Goal: Task Accomplishment & Management: Use online tool/utility

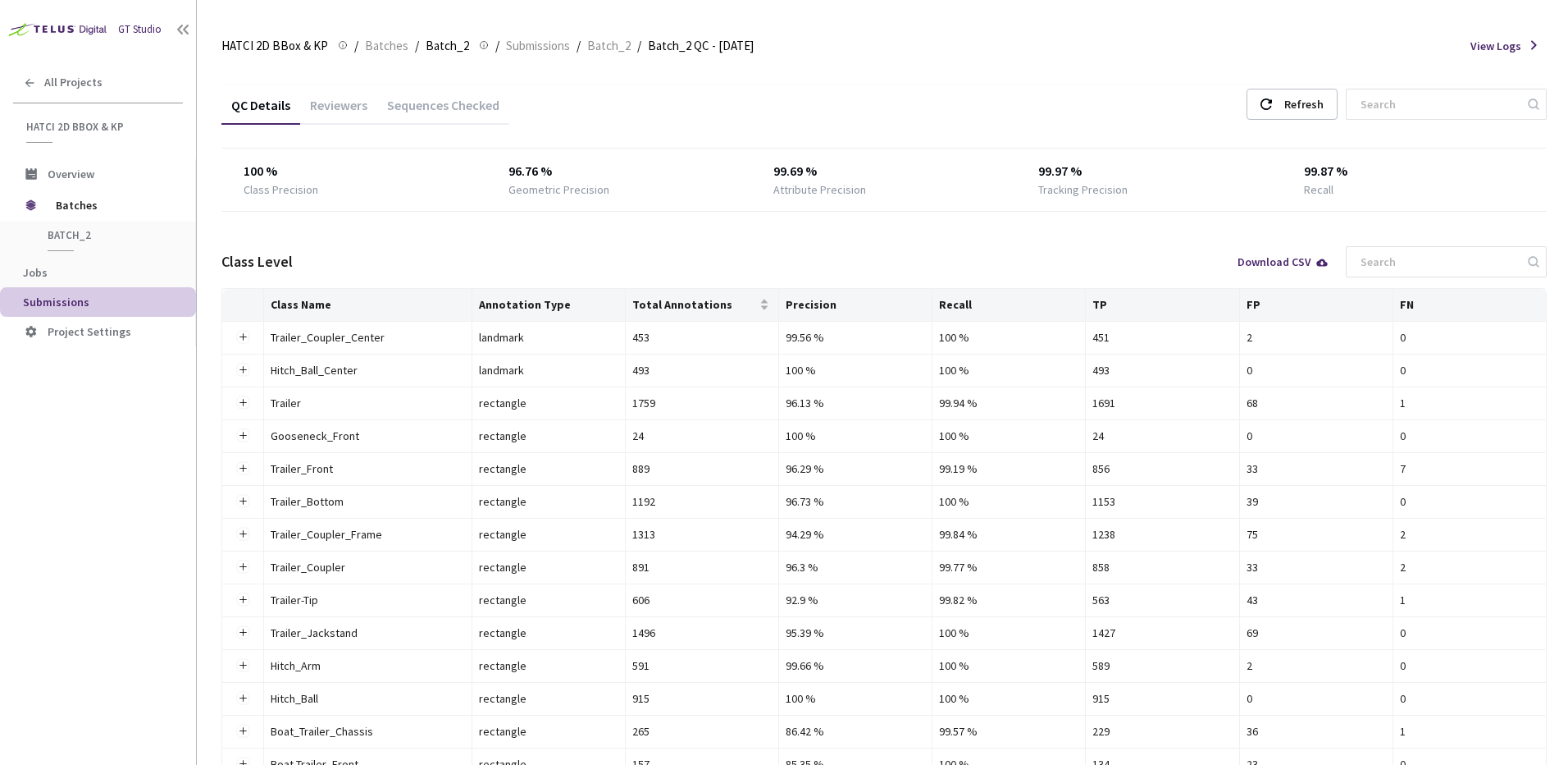
drag, startPoint x: 739, startPoint y: 263, endPoint x: 716, endPoint y: 212, distance: 55.9
click at [739, 263] on div "Class Level Download CSV" at bounding box center [884, 261] width 1325 height 53
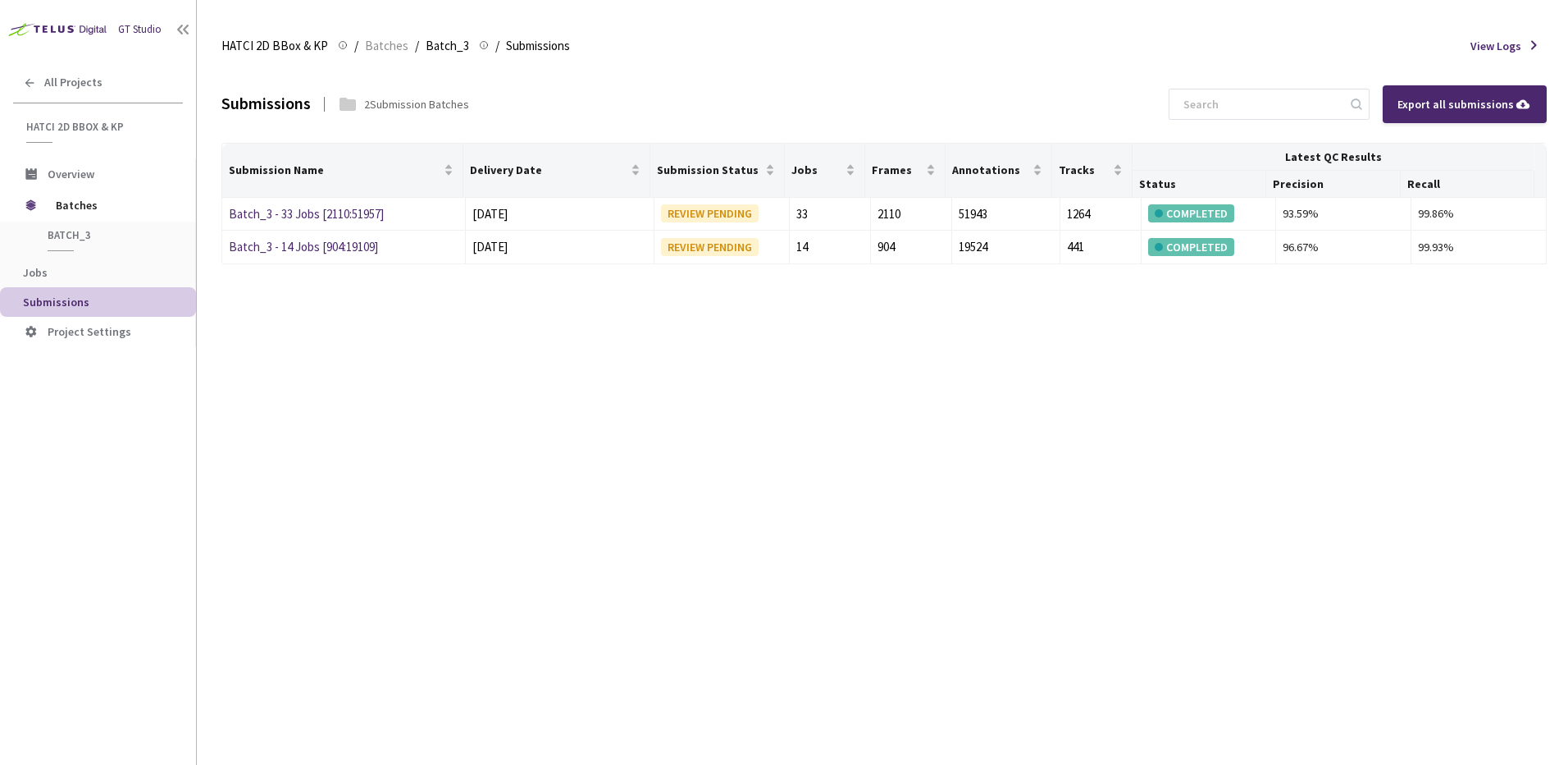
drag, startPoint x: 798, startPoint y: 433, endPoint x: 769, endPoint y: 358, distance: 80.4
click at [798, 431] on div "Submissions 2 Submission Batches Export all submissions Submission Name Deliver…" at bounding box center [884, 415] width 1325 height 699
drag, startPoint x: 493, startPoint y: 211, endPoint x: 522, endPoint y: 211, distance: 29.0
click at [522, 211] on div "[DATE]" at bounding box center [560, 214] width 176 height 19
click at [522, 211] on div "01 Sep, 2025" at bounding box center [560, 214] width 176 height 19
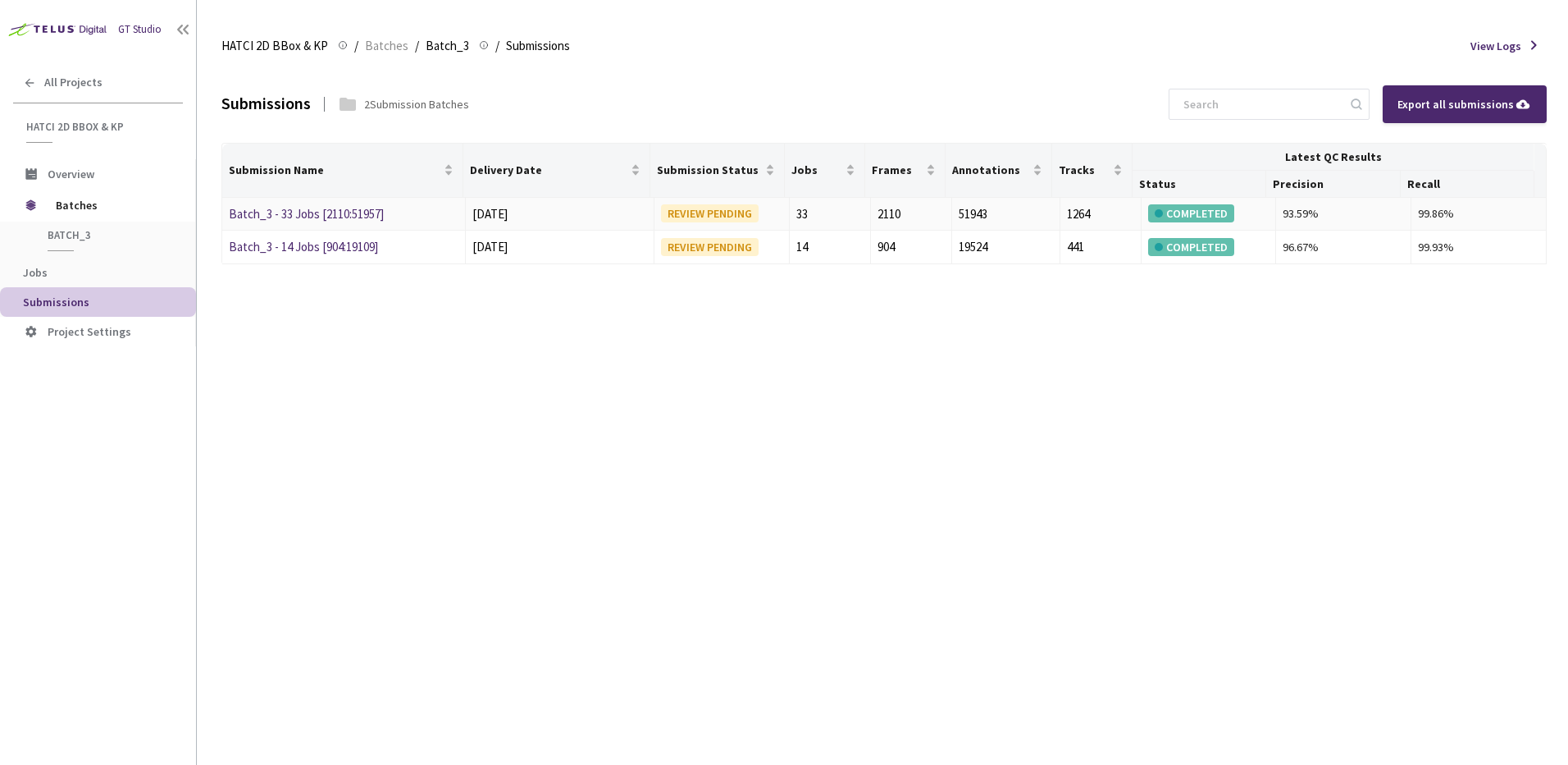
click at [334, 320] on div "Submissions 2 Submission Batches Export all submissions Submission Name Deliver…" at bounding box center [884, 415] width 1325 height 699
click at [273, 219] on link "Batch_3 - 33 Jobs [2110:51957]" at bounding box center [305, 213] width 155 height 16
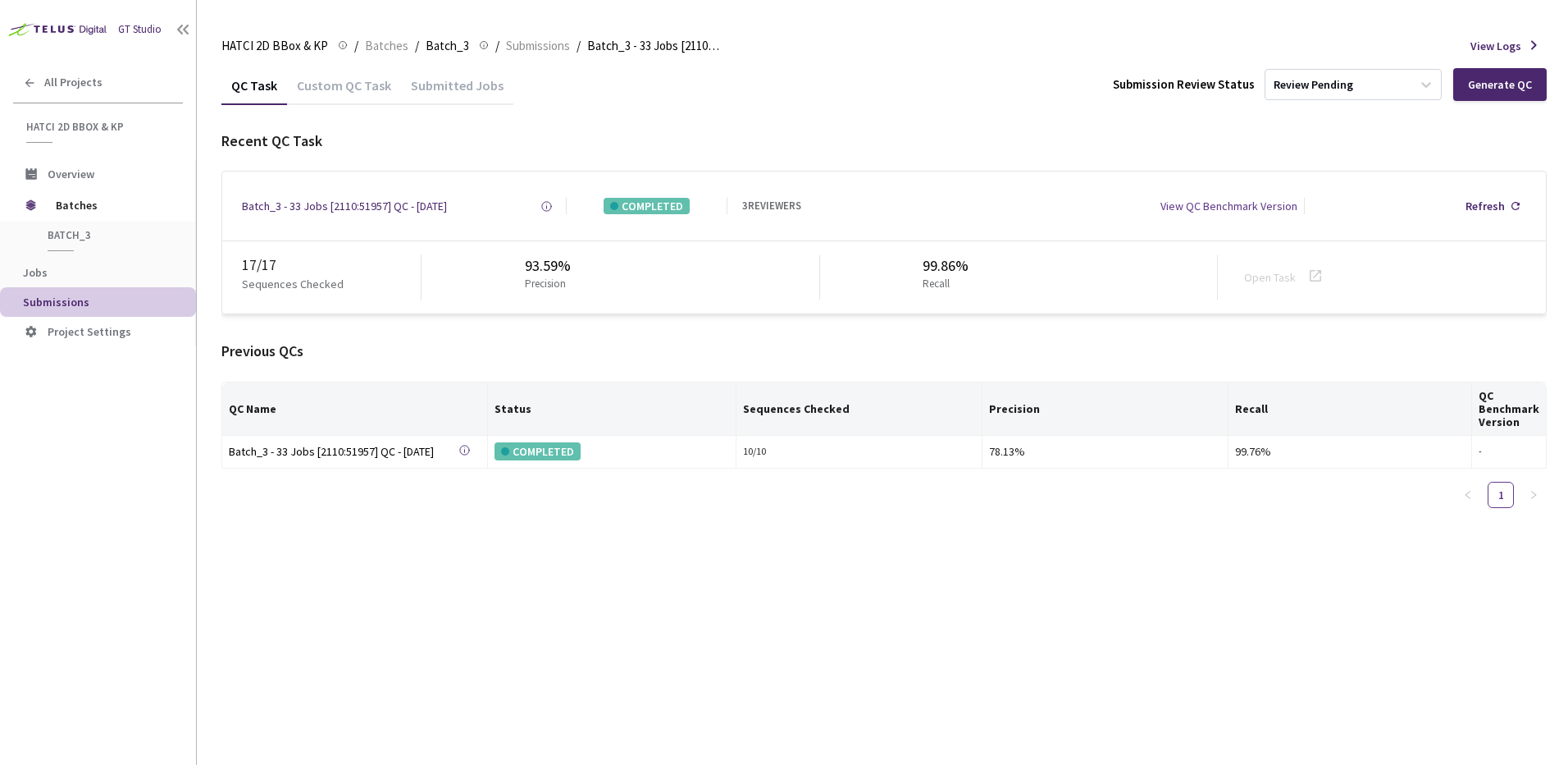
click at [730, 355] on div "Previous QCs" at bounding box center [884, 351] width 1325 height 21
click at [1505, 110] on div "QC Task Custom QC Task Submitted Jobs Submission Review Status Review Pending G…" at bounding box center [884, 294] width 1325 height 456
click at [1505, 95] on div "Generate QC" at bounding box center [1500, 84] width 93 height 32
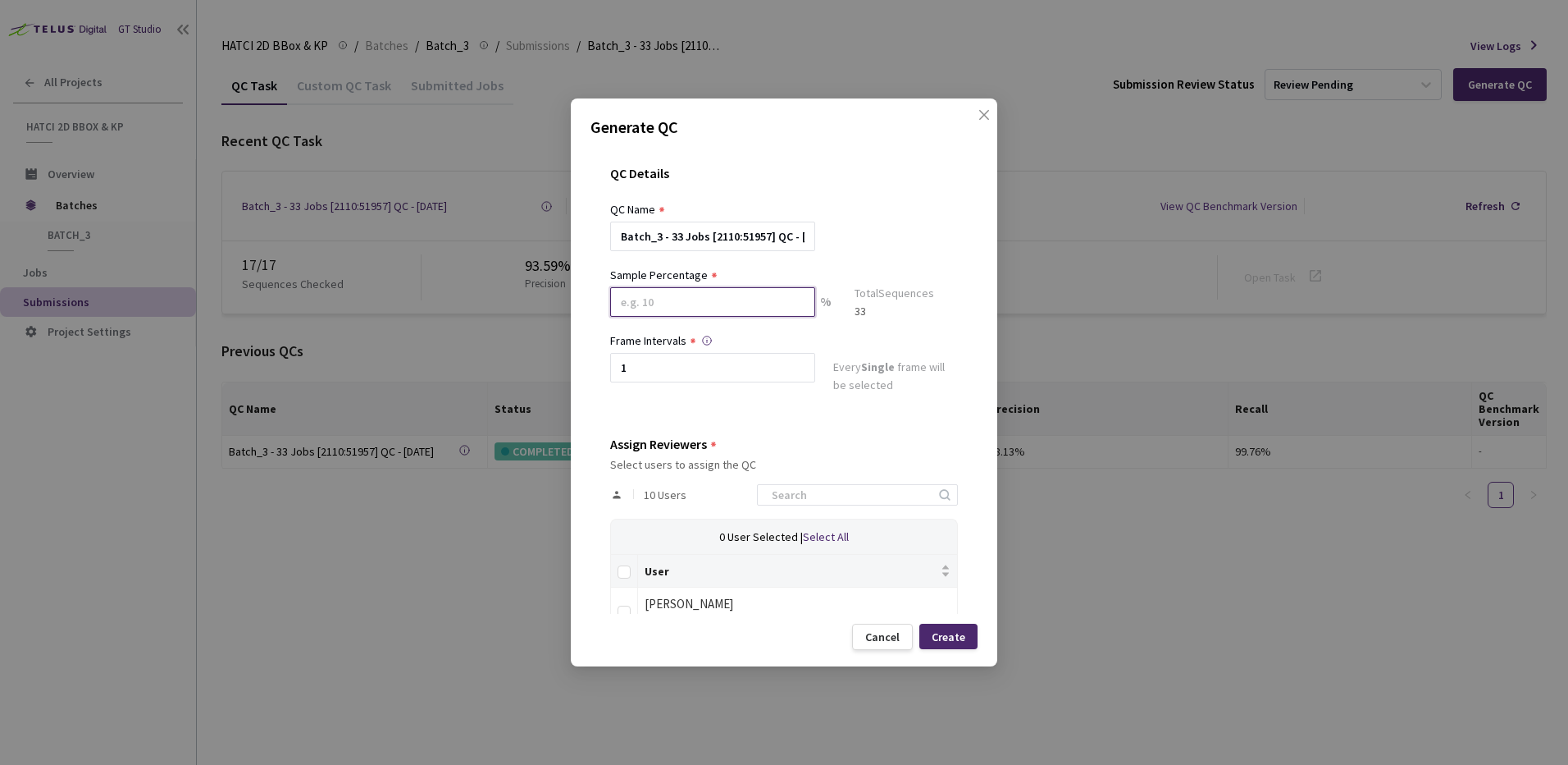
click at [678, 303] on input at bounding box center [712, 302] width 205 height 30
click at [772, 295] on input at bounding box center [712, 302] width 205 height 30
click at [725, 288] on input "50" at bounding box center [712, 302] width 205 height 30
type input "5"
type input "45"
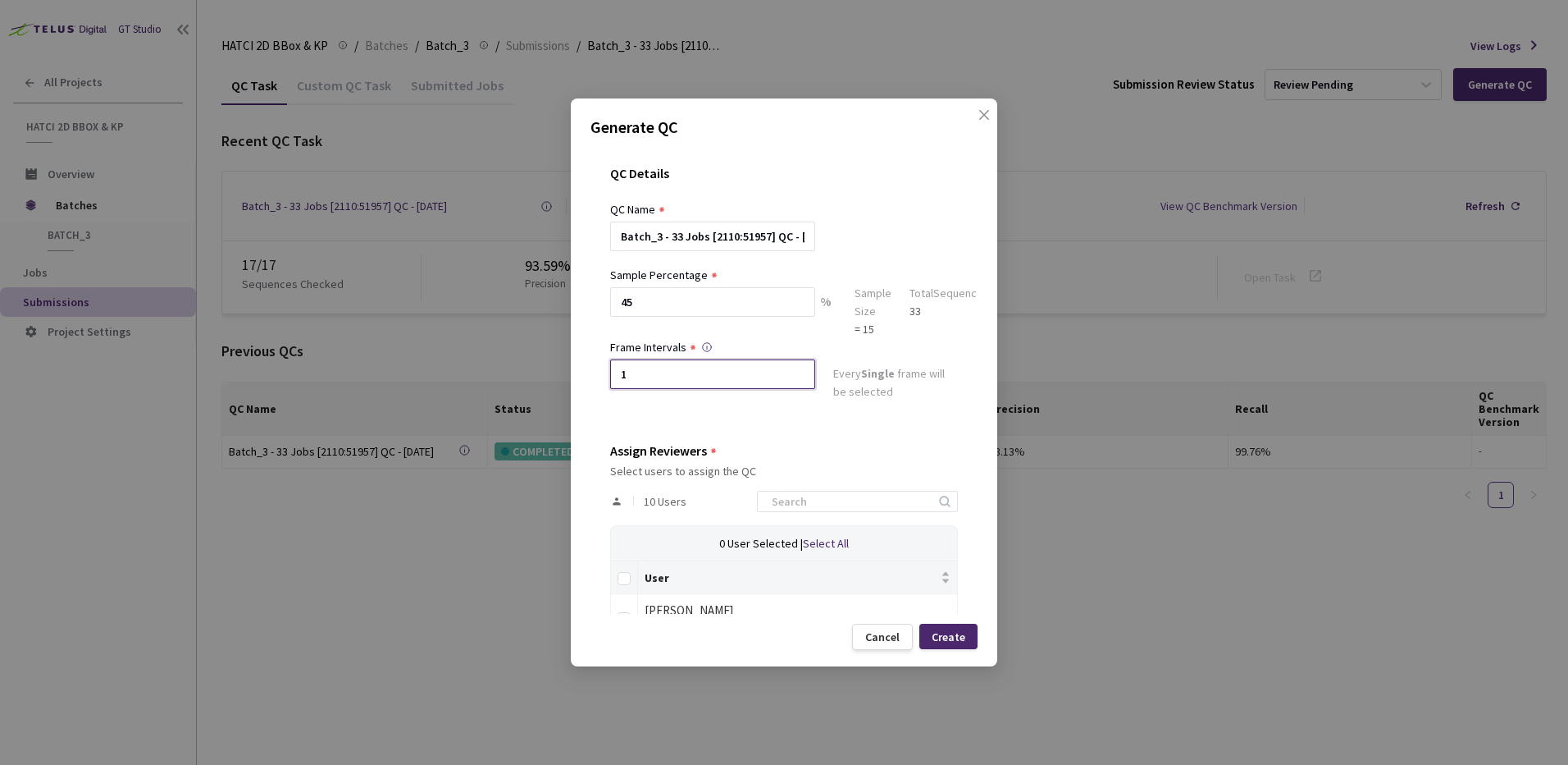
click at [677, 360] on input "1" at bounding box center [712, 374] width 205 height 30
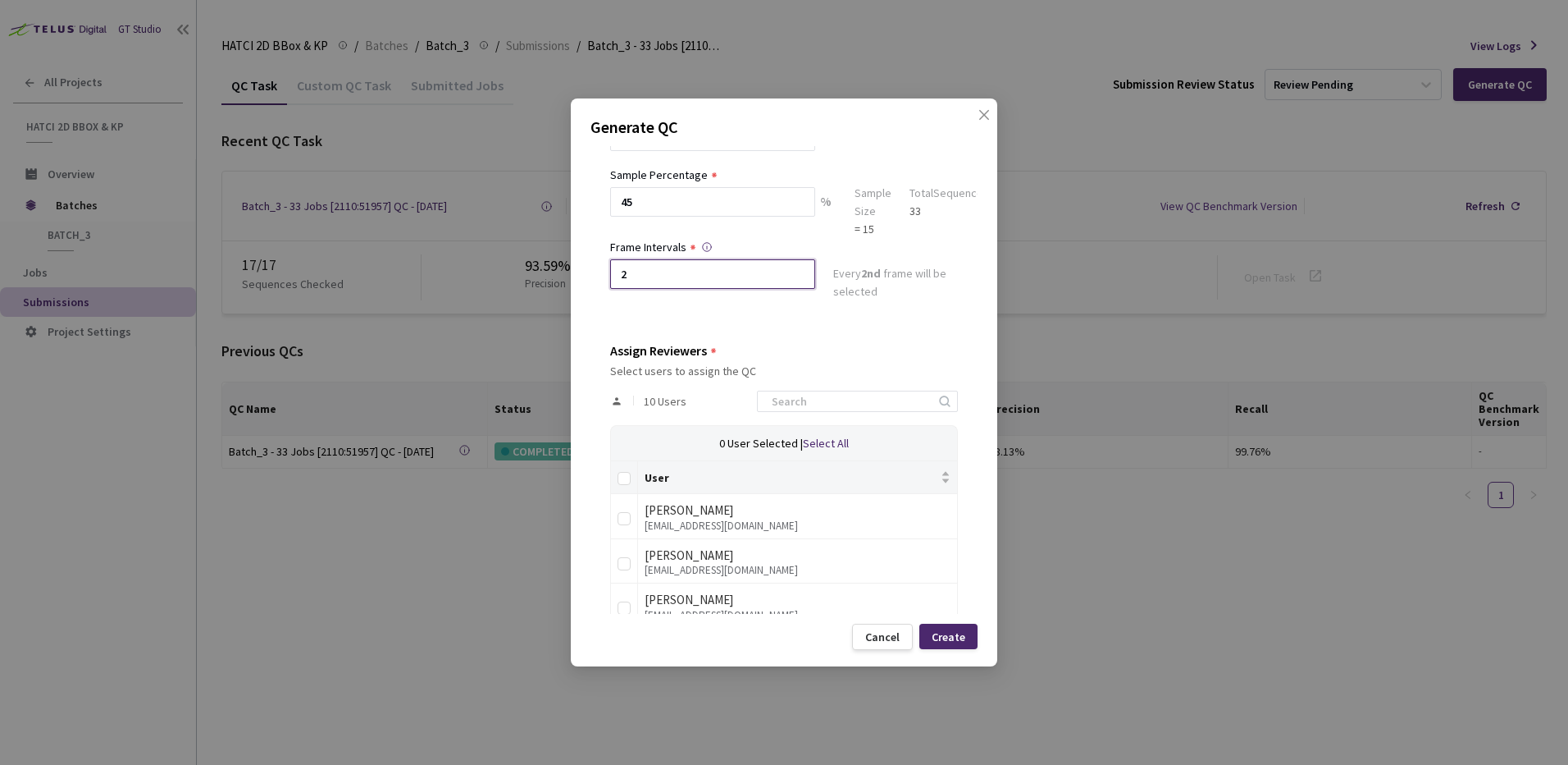
scroll to position [328, 0]
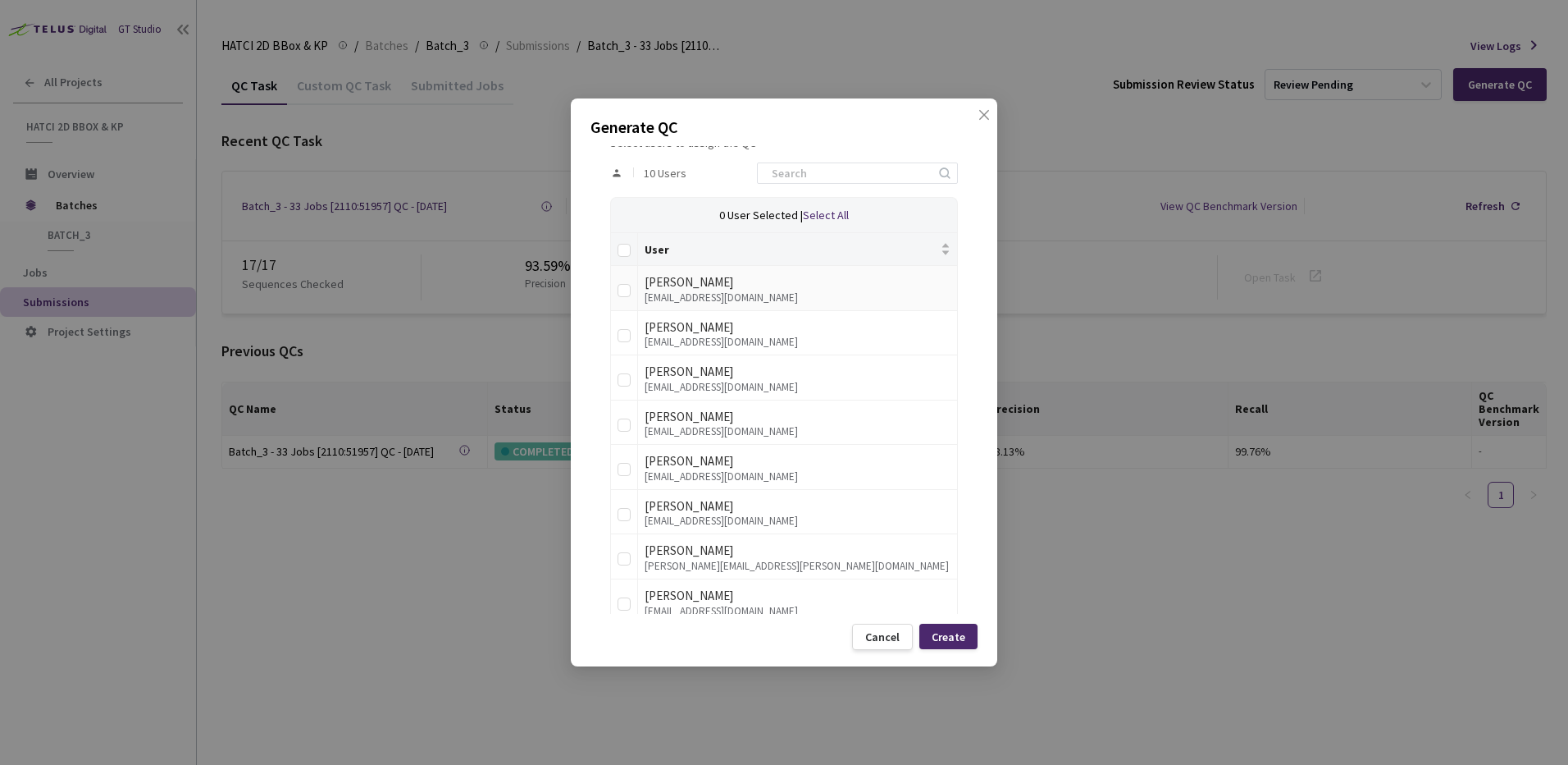
type input "2"
click at [628, 301] on td at bounding box center [624, 288] width 27 height 45
click at [612, 284] on td at bounding box center [624, 288] width 27 height 45
drag, startPoint x: 620, startPoint y: 320, endPoint x: 623, endPoint y: 332, distance: 12.4
click at [621, 330] on td at bounding box center [624, 333] width 27 height 45
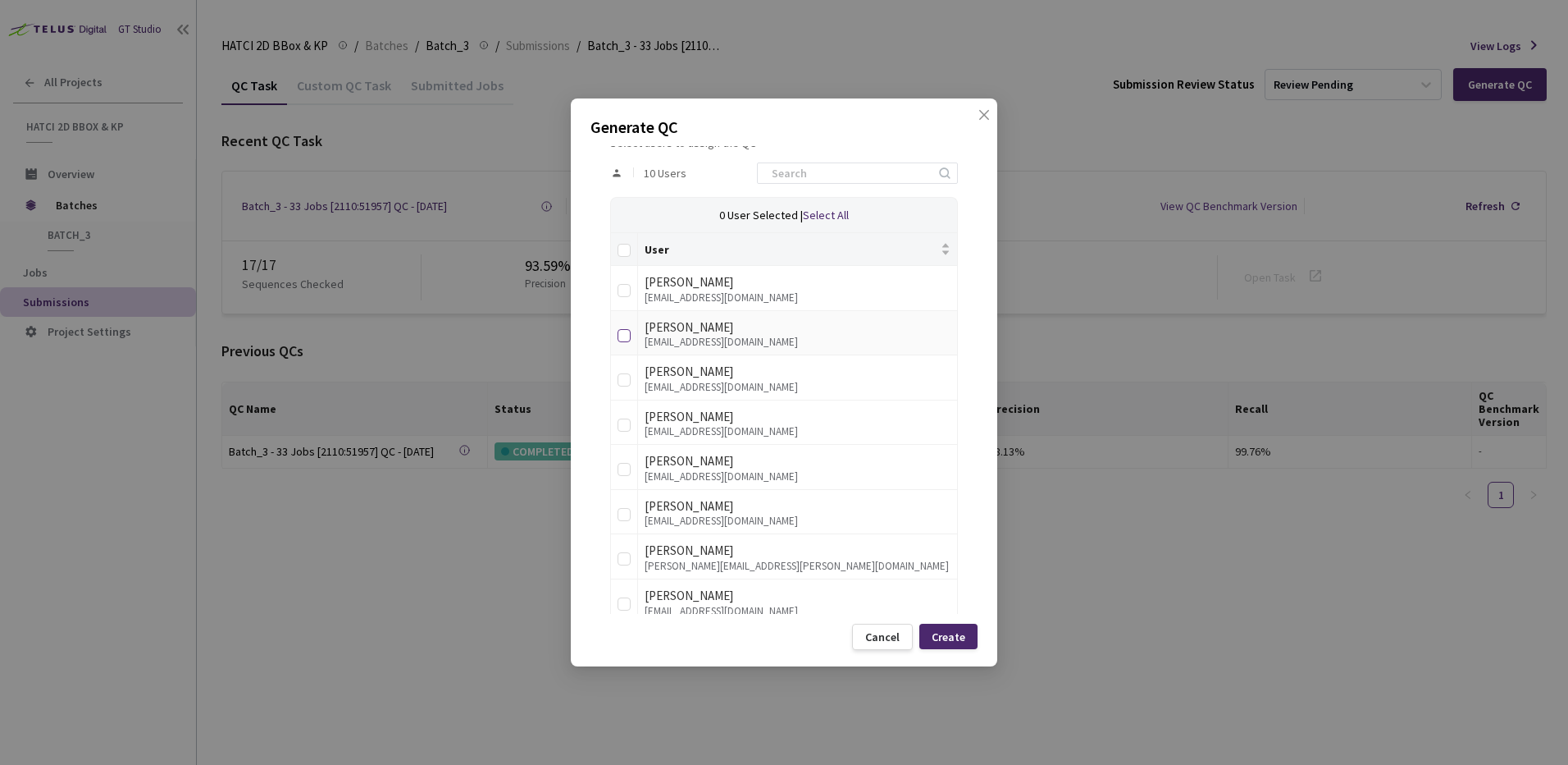
click at [623, 332] on input "checkbox" at bounding box center [624, 335] width 13 height 13
checkbox input "true"
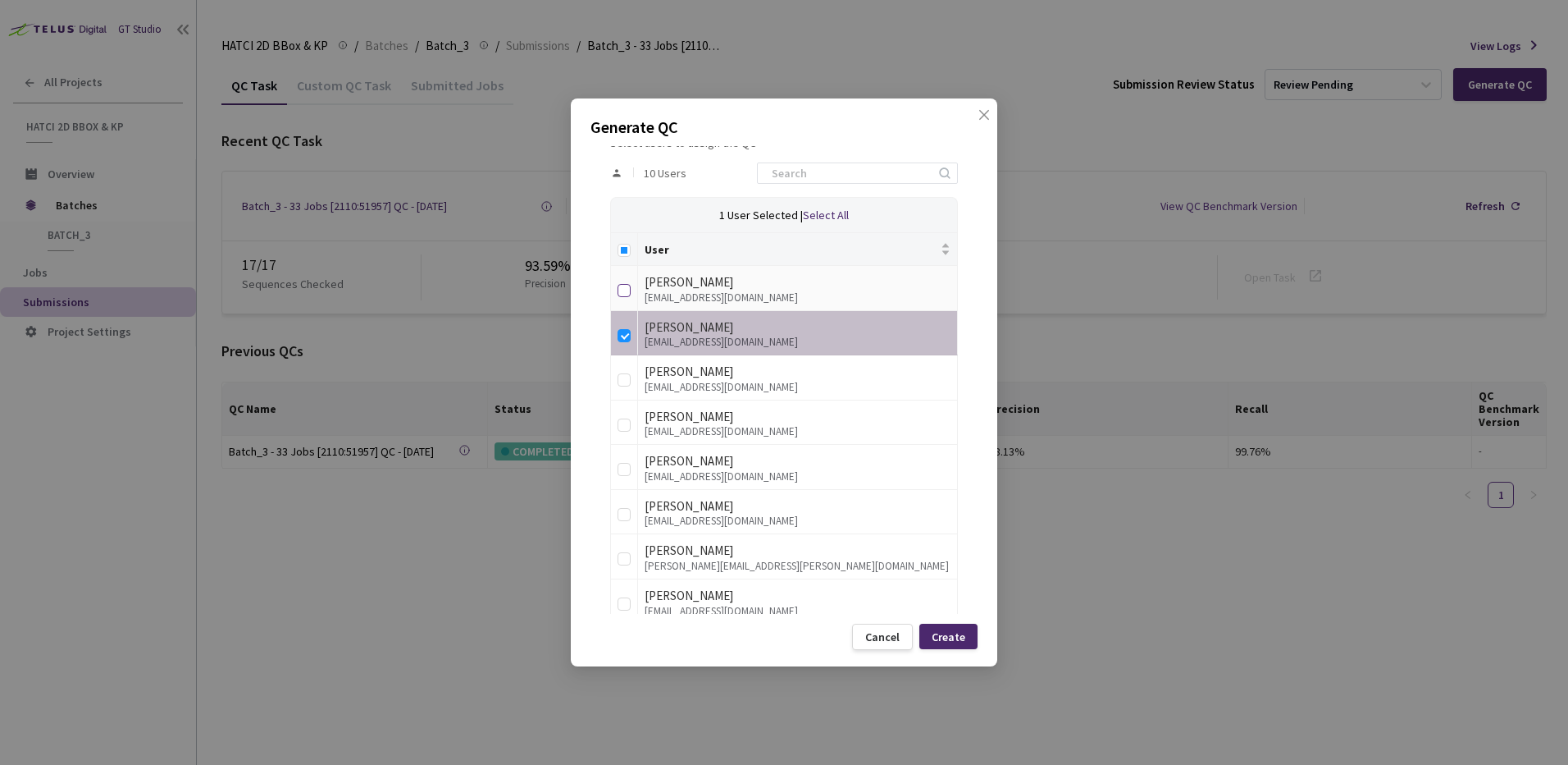
click at [618, 297] on input "checkbox" at bounding box center [624, 291] width 13 height 13
checkbox input "true"
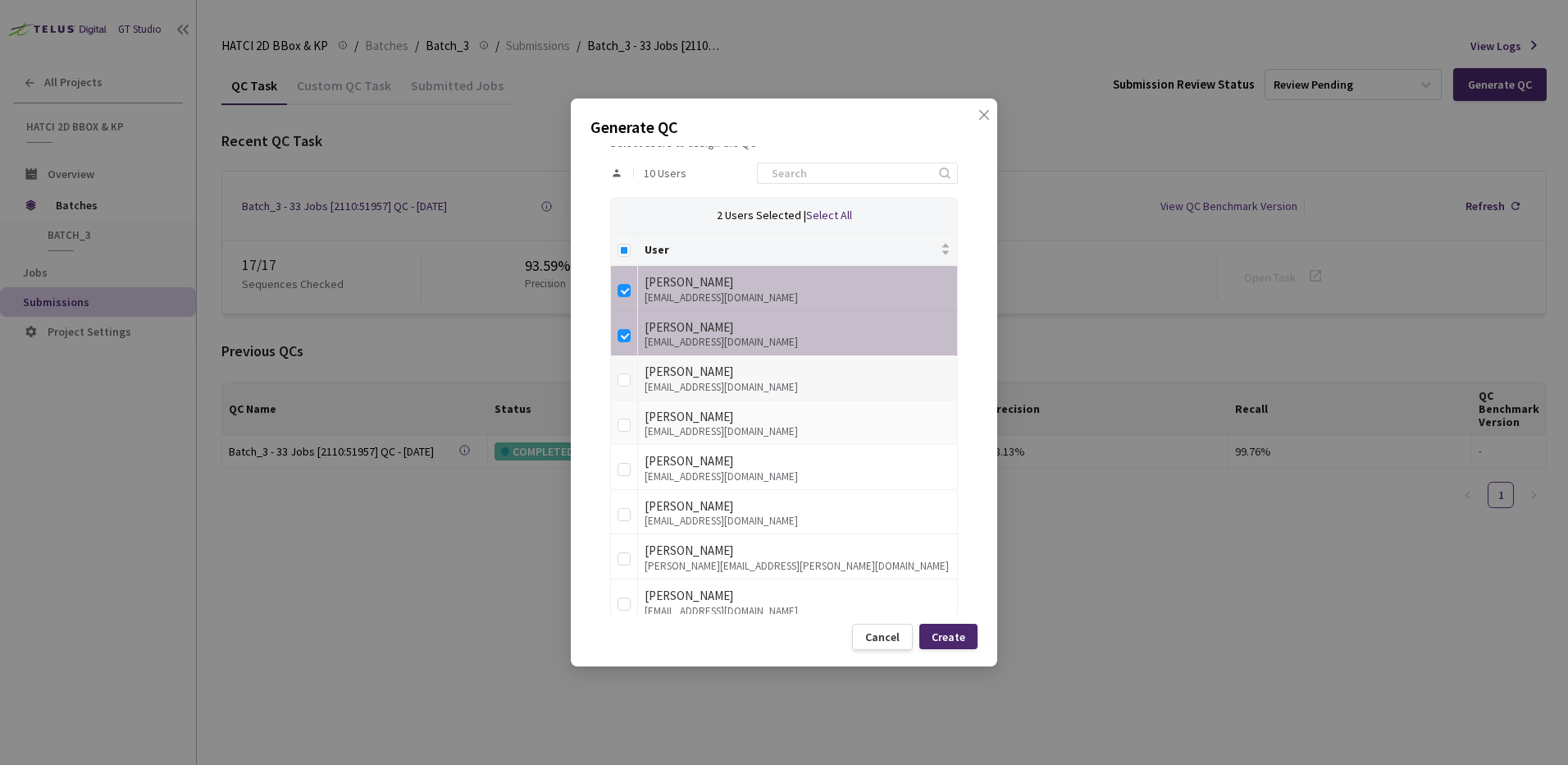
scroll to position [410, 0]
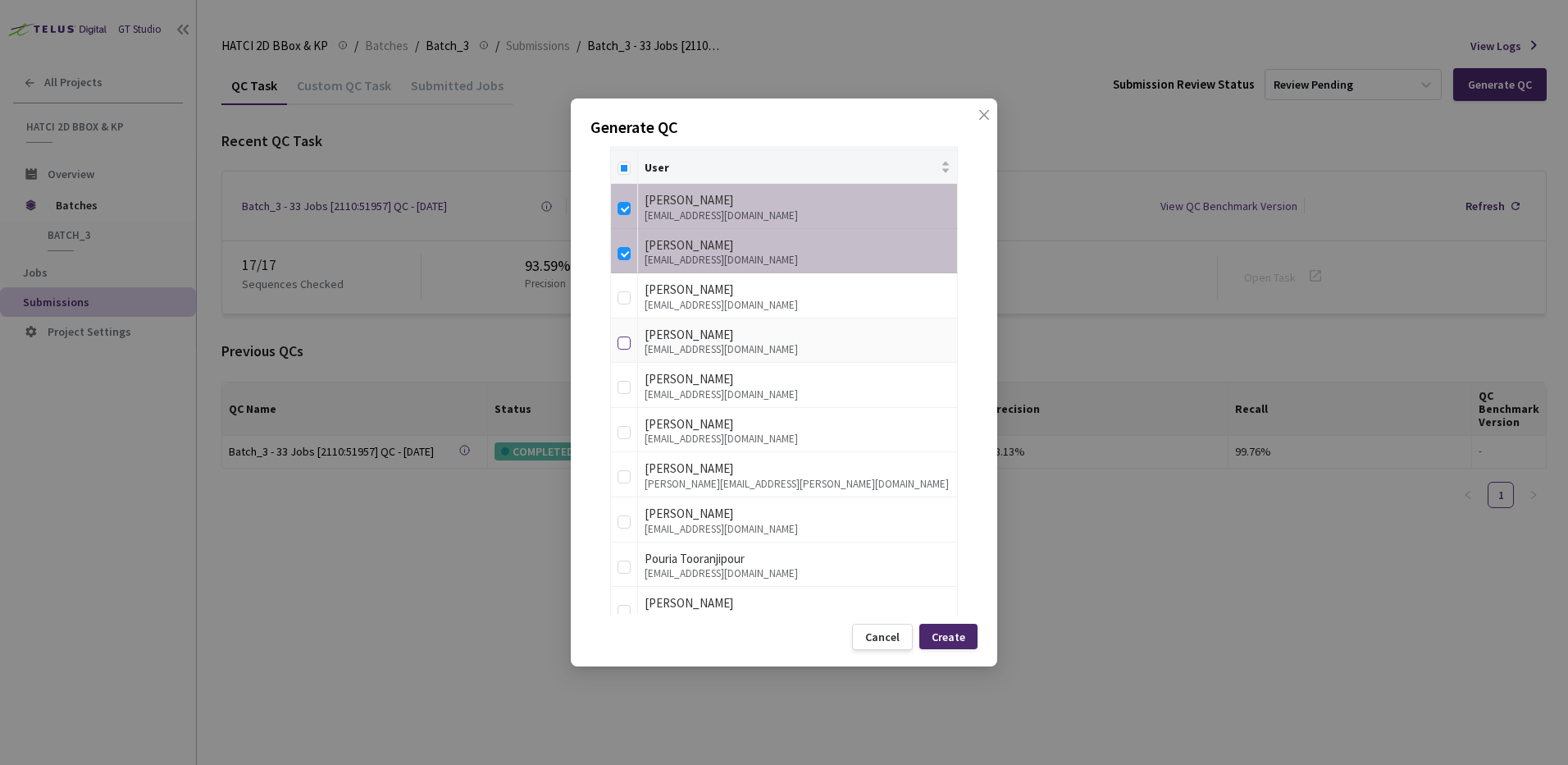
click at [625, 348] on input "checkbox" at bounding box center [624, 343] width 13 height 13
checkbox input "true"
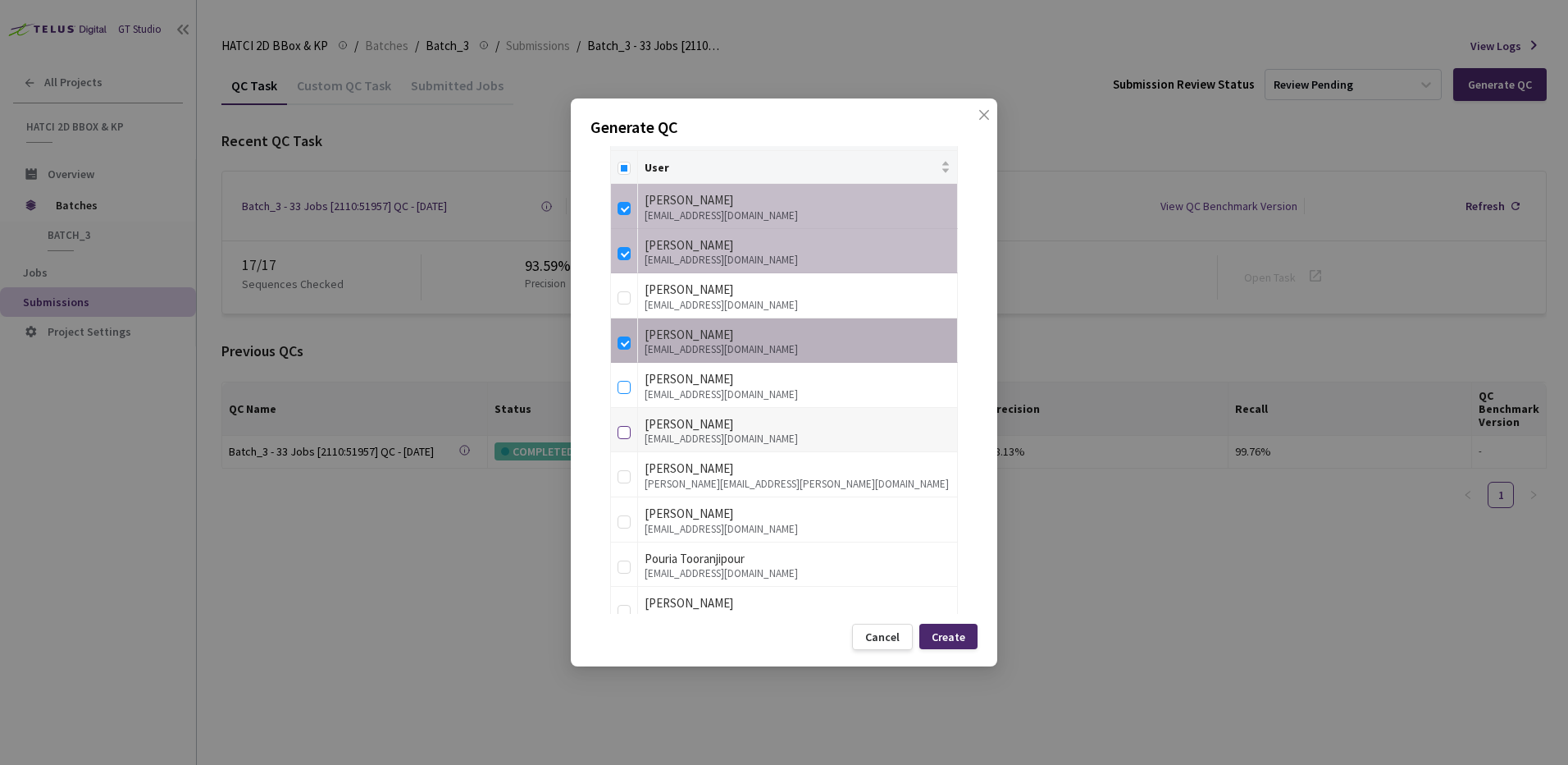
drag, startPoint x: 628, startPoint y: 393, endPoint x: 628, endPoint y: 423, distance: 30.0
click at [628, 395] on label at bounding box center [624, 384] width 13 height 23
click at [628, 394] on input "checkbox" at bounding box center [624, 387] width 13 height 13
checkbox input "true"
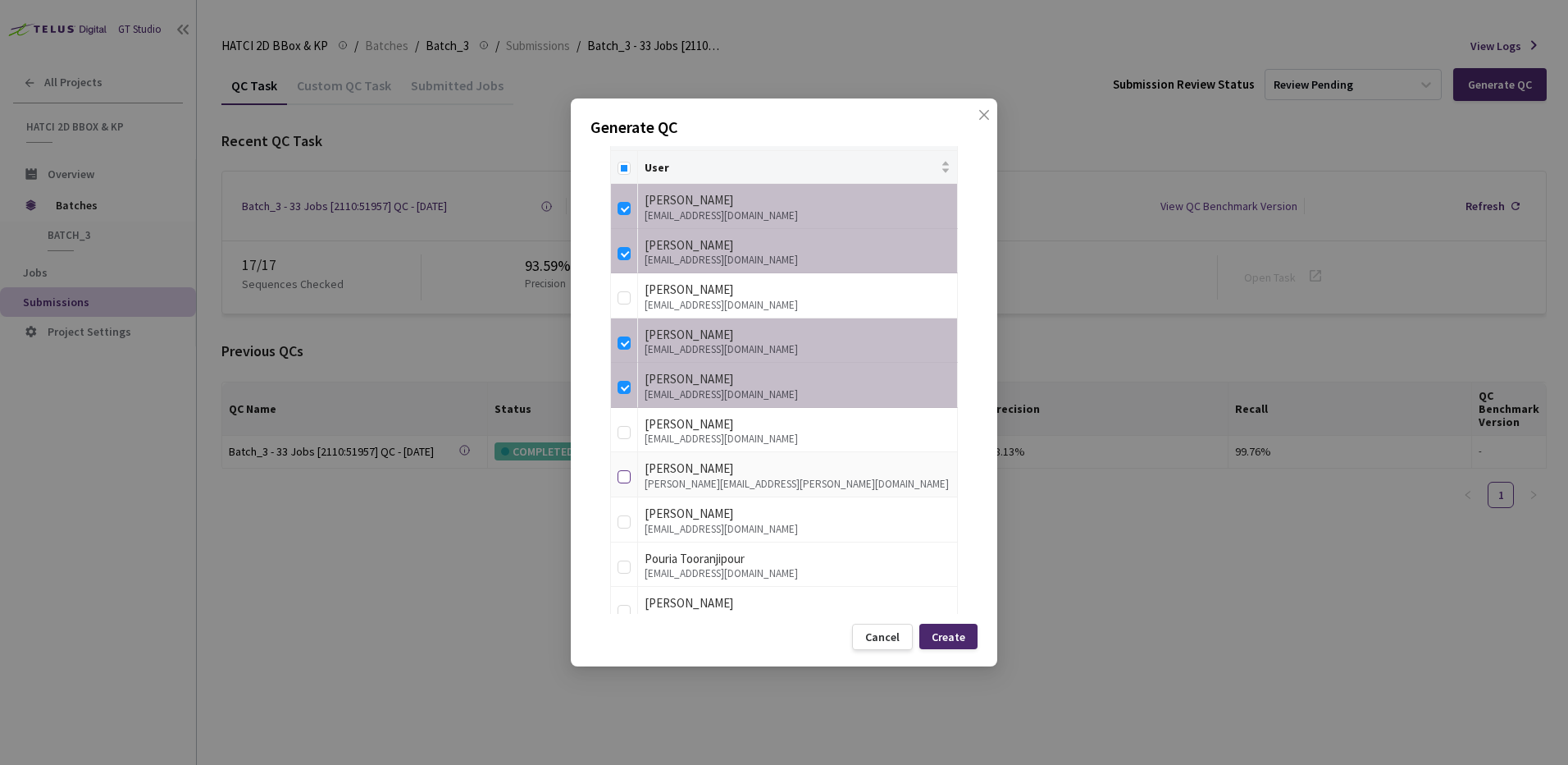
click at [628, 480] on input "checkbox" at bounding box center [624, 477] width 13 height 13
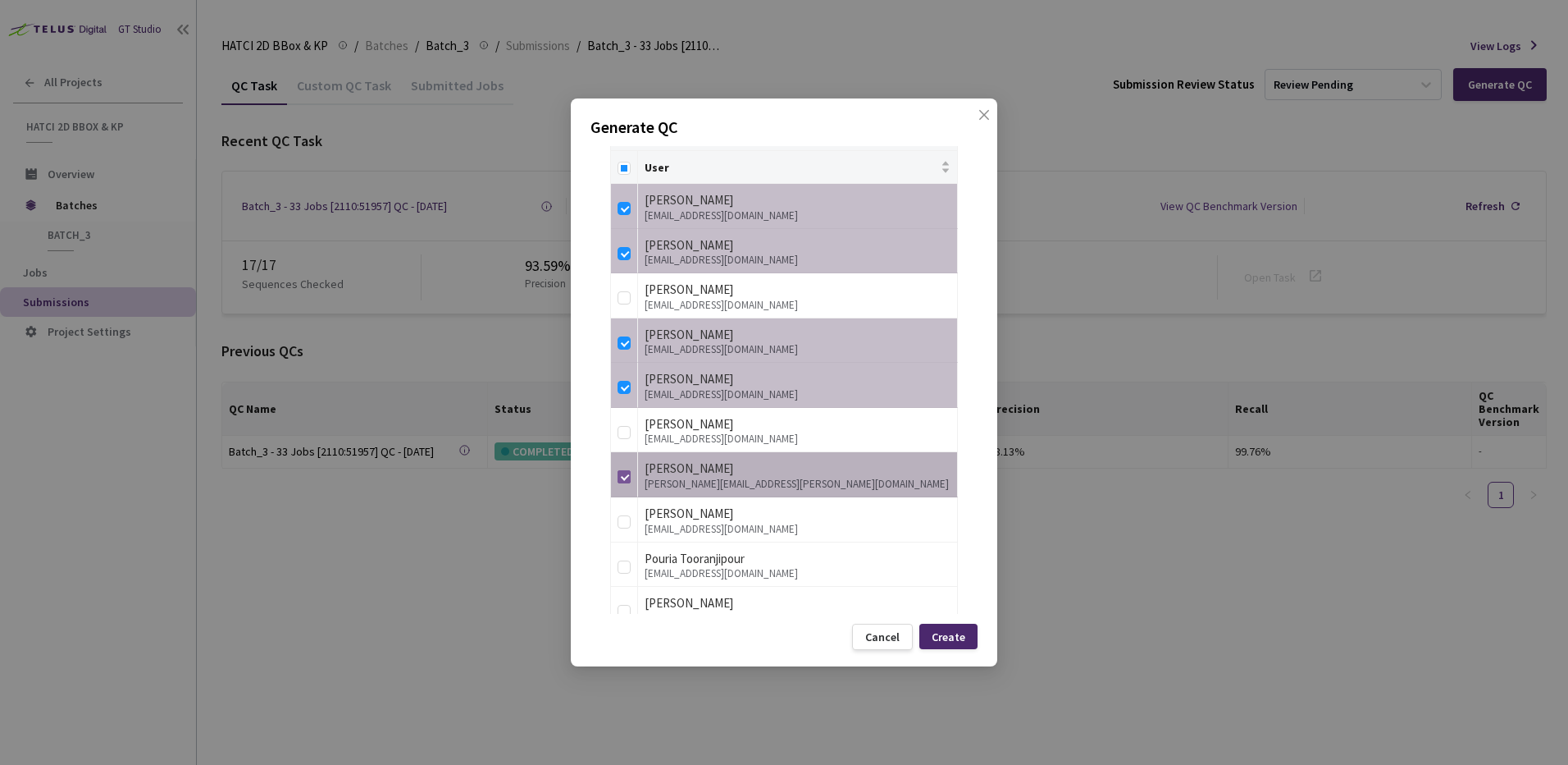
click at [622, 475] on input "checkbox" at bounding box center [624, 477] width 13 height 13
checkbox input "false"
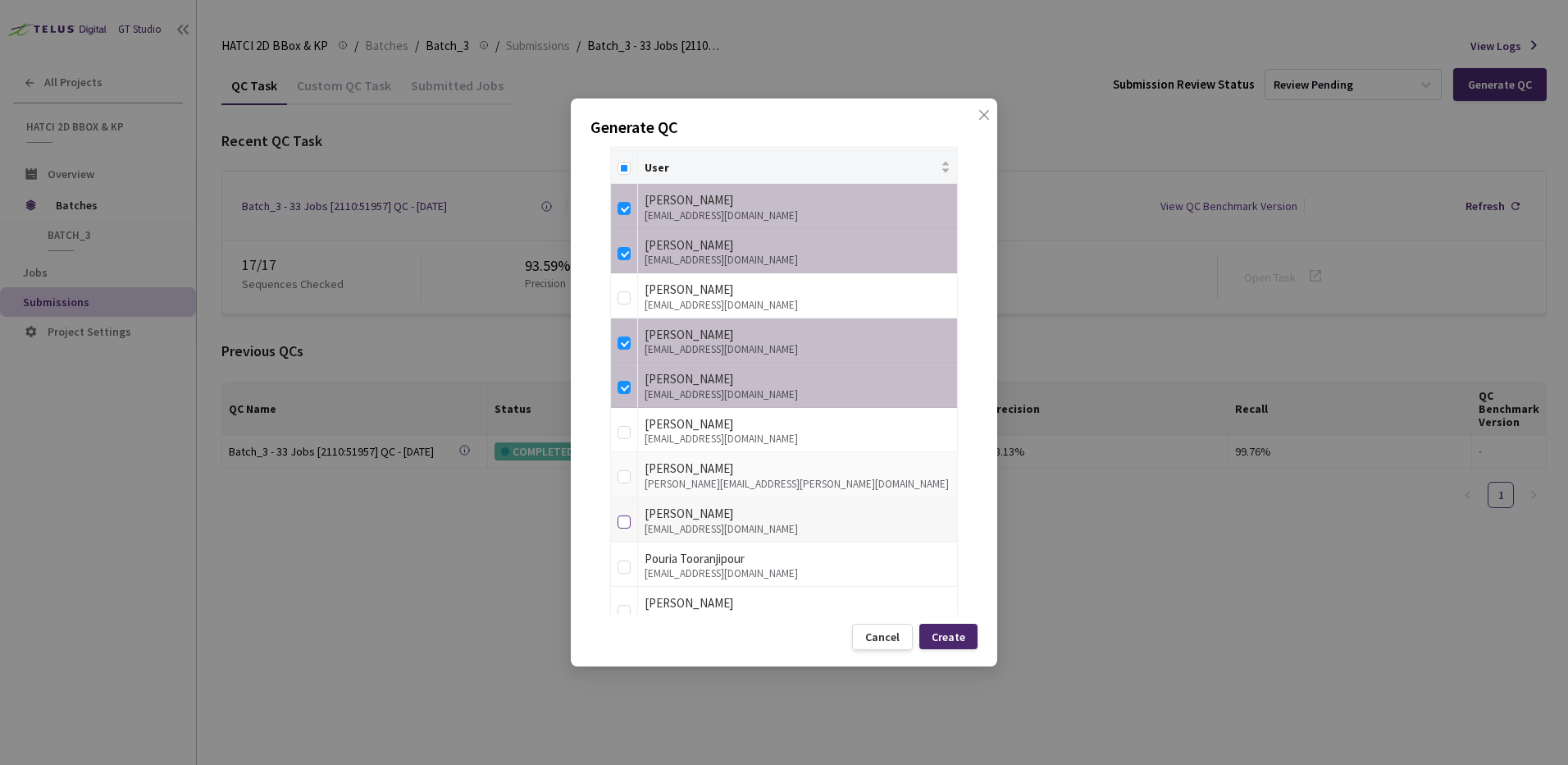
click at [626, 528] on label at bounding box center [624, 519] width 13 height 23
click at [626, 528] on input "checkbox" at bounding box center [624, 521] width 13 height 13
checkbox input "true"
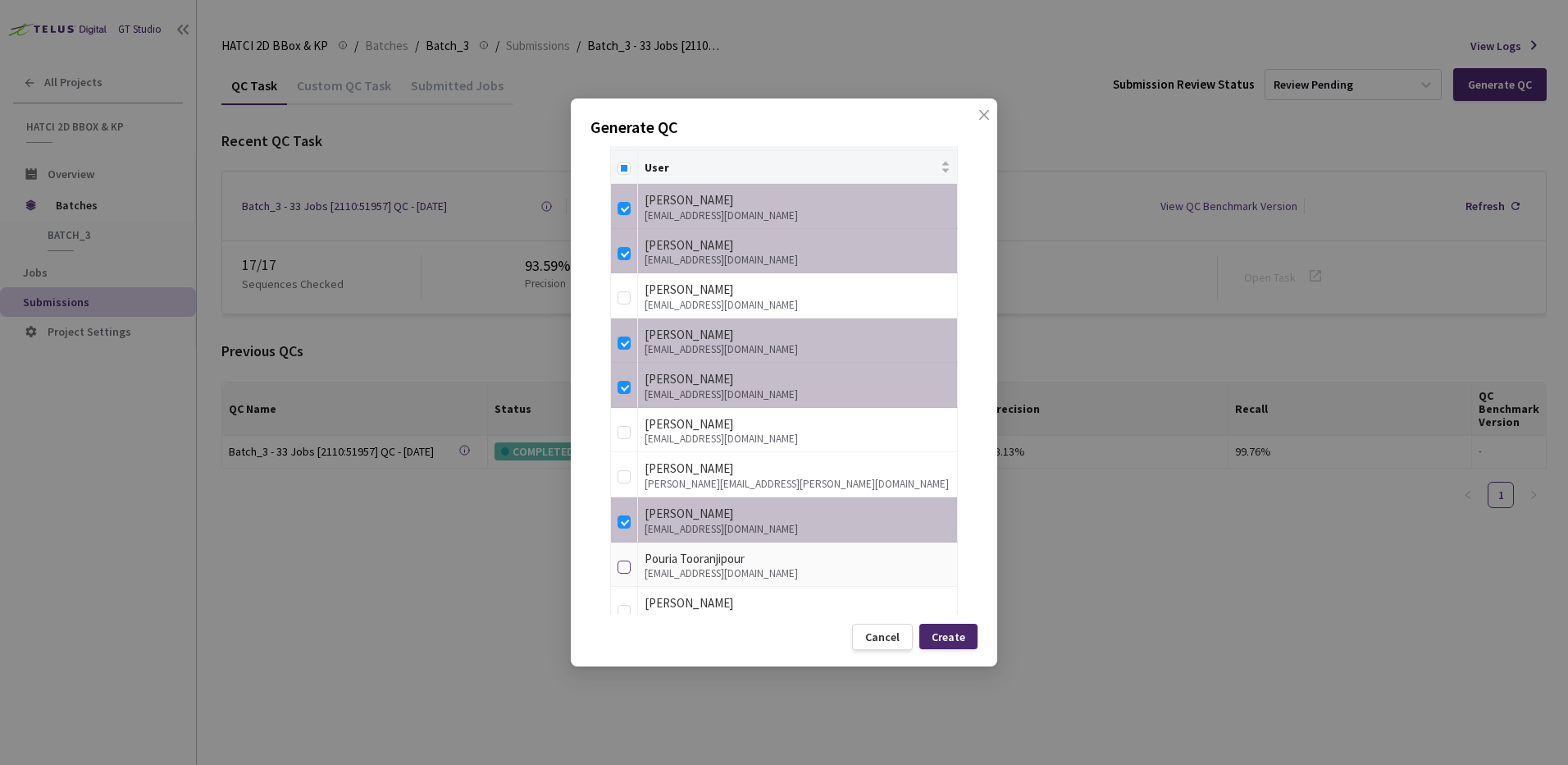
click at [628, 567] on input "checkbox" at bounding box center [624, 567] width 13 height 13
checkbox input "true"
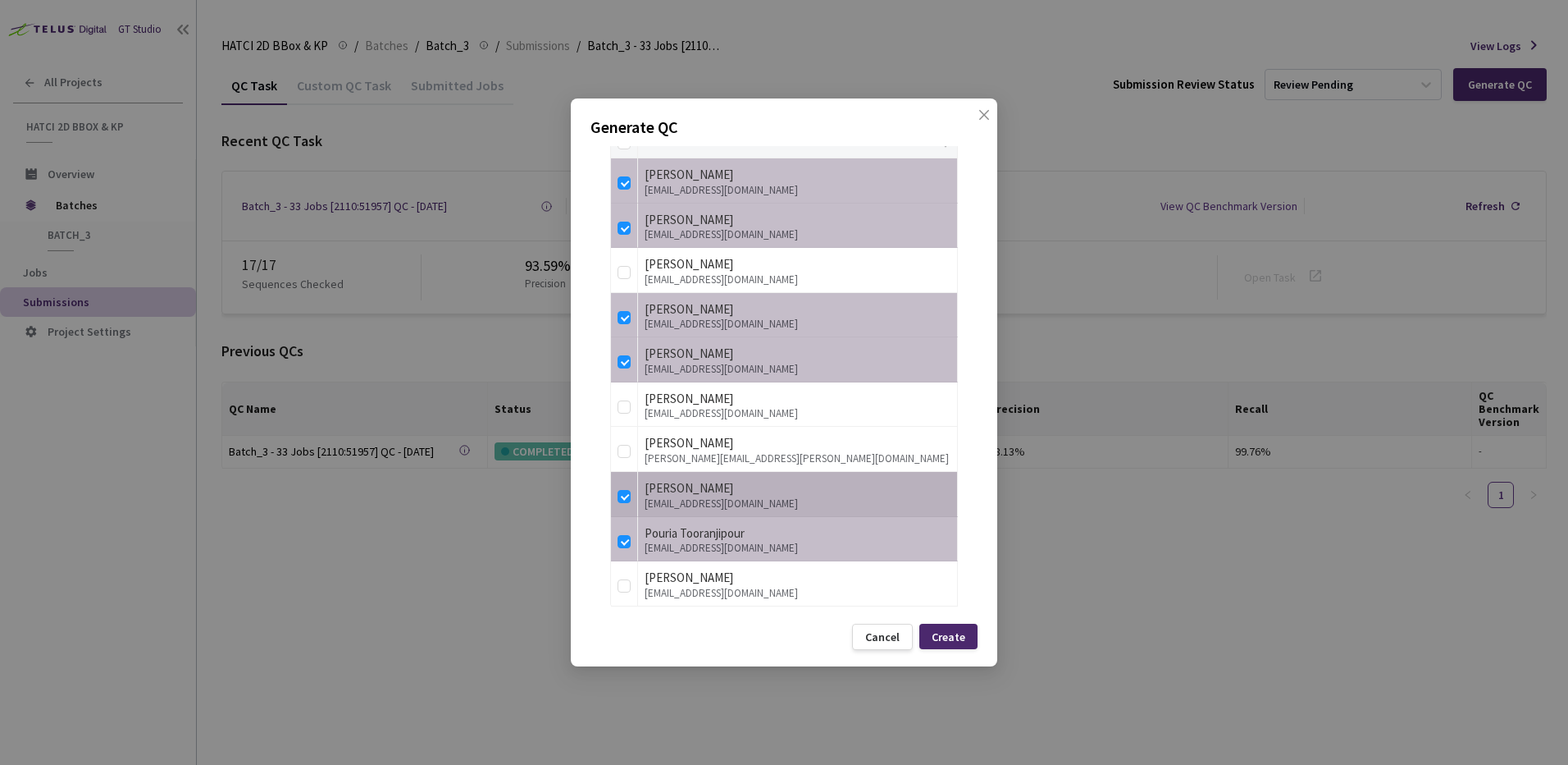
scroll to position [448, 0]
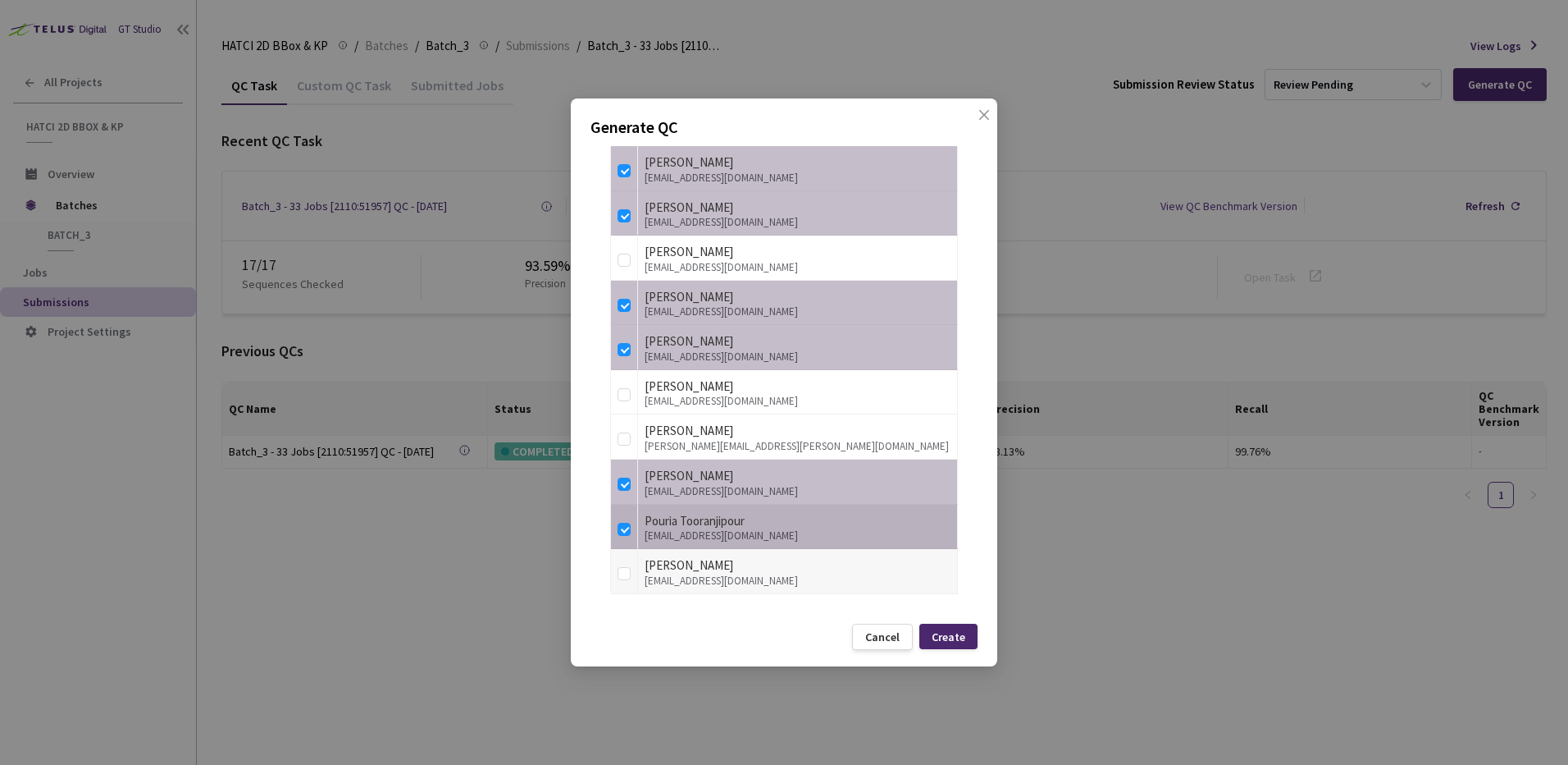
drag, startPoint x: 627, startPoint y: 531, endPoint x: 629, endPoint y: 587, distance: 56.0
click at [628, 548] on td at bounding box center [624, 527] width 27 height 45
click at [629, 591] on td at bounding box center [624, 571] width 27 height 45
click at [628, 580] on input "checkbox" at bounding box center [624, 573] width 13 height 13
checkbox input "true"
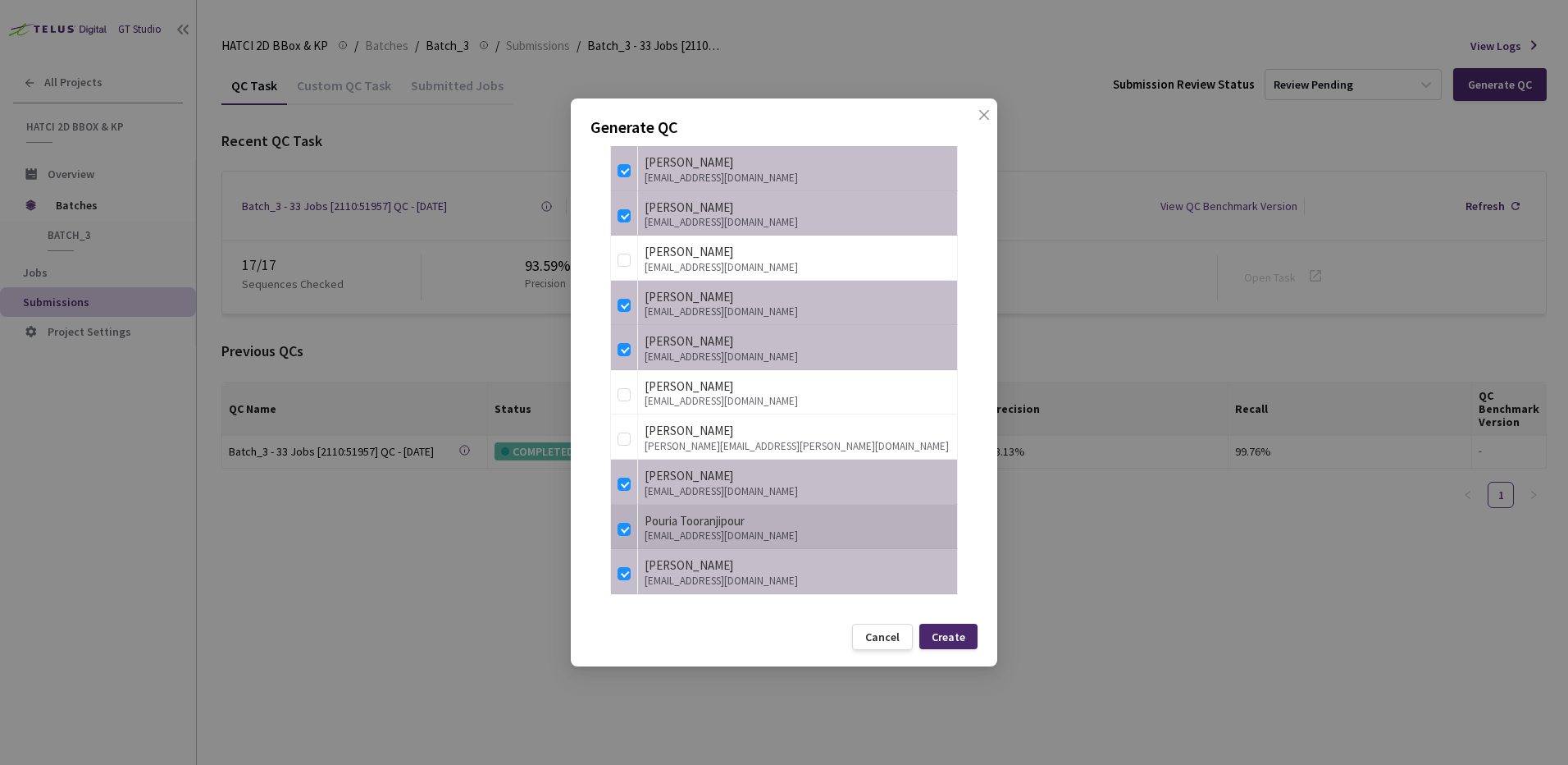
click at [628, 540] on td at bounding box center [624, 527] width 27 height 45
click at [630, 527] on td at bounding box center [624, 527] width 27 height 45
click at [629, 528] on td at bounding box center [624, 527] width 27 height 45
click at [628, 529] on input "checkbox" at bounding box center [624, 529] width 13 height 13
checkbox input "false"
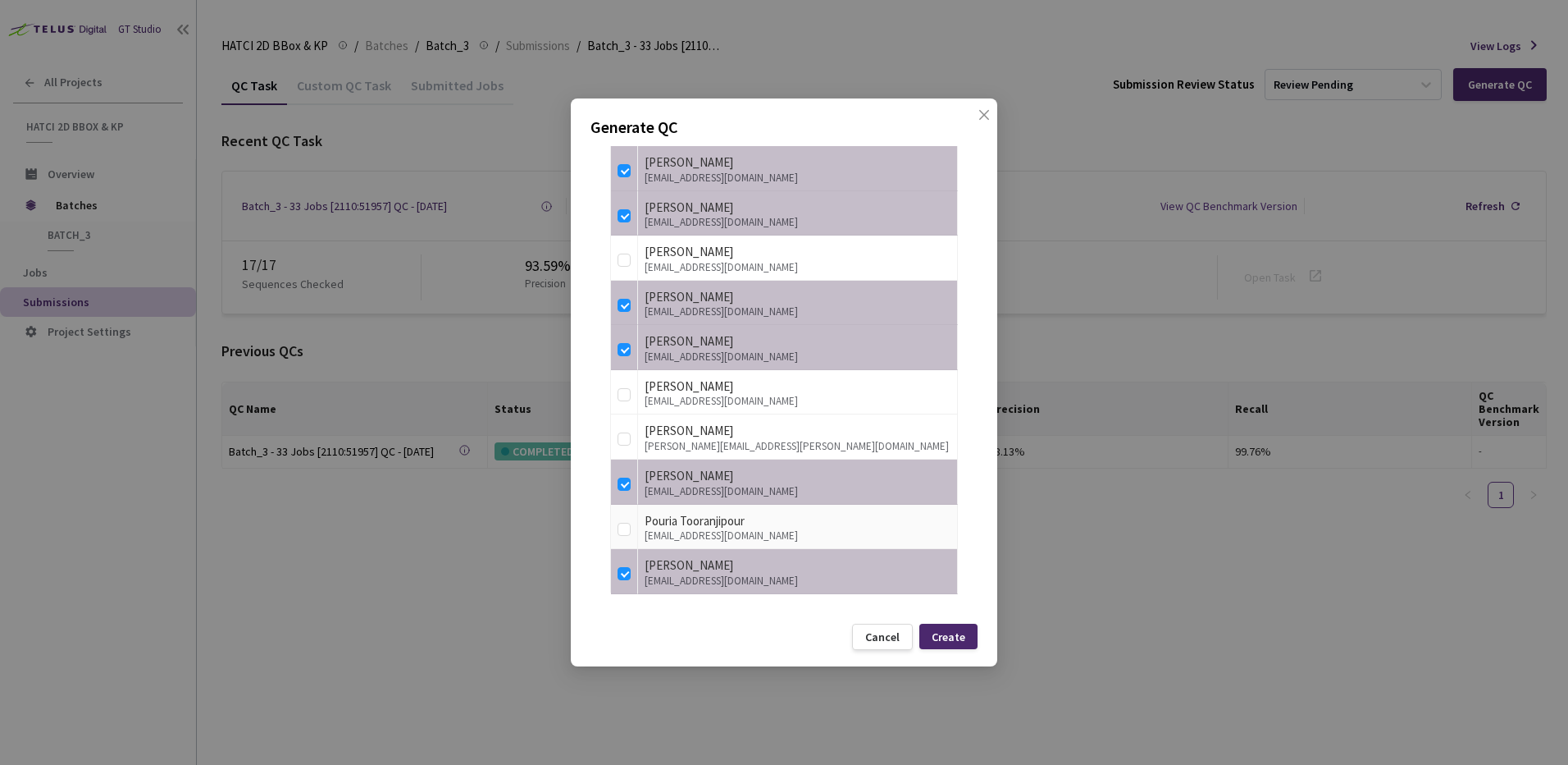
scroll to position [38, 0]
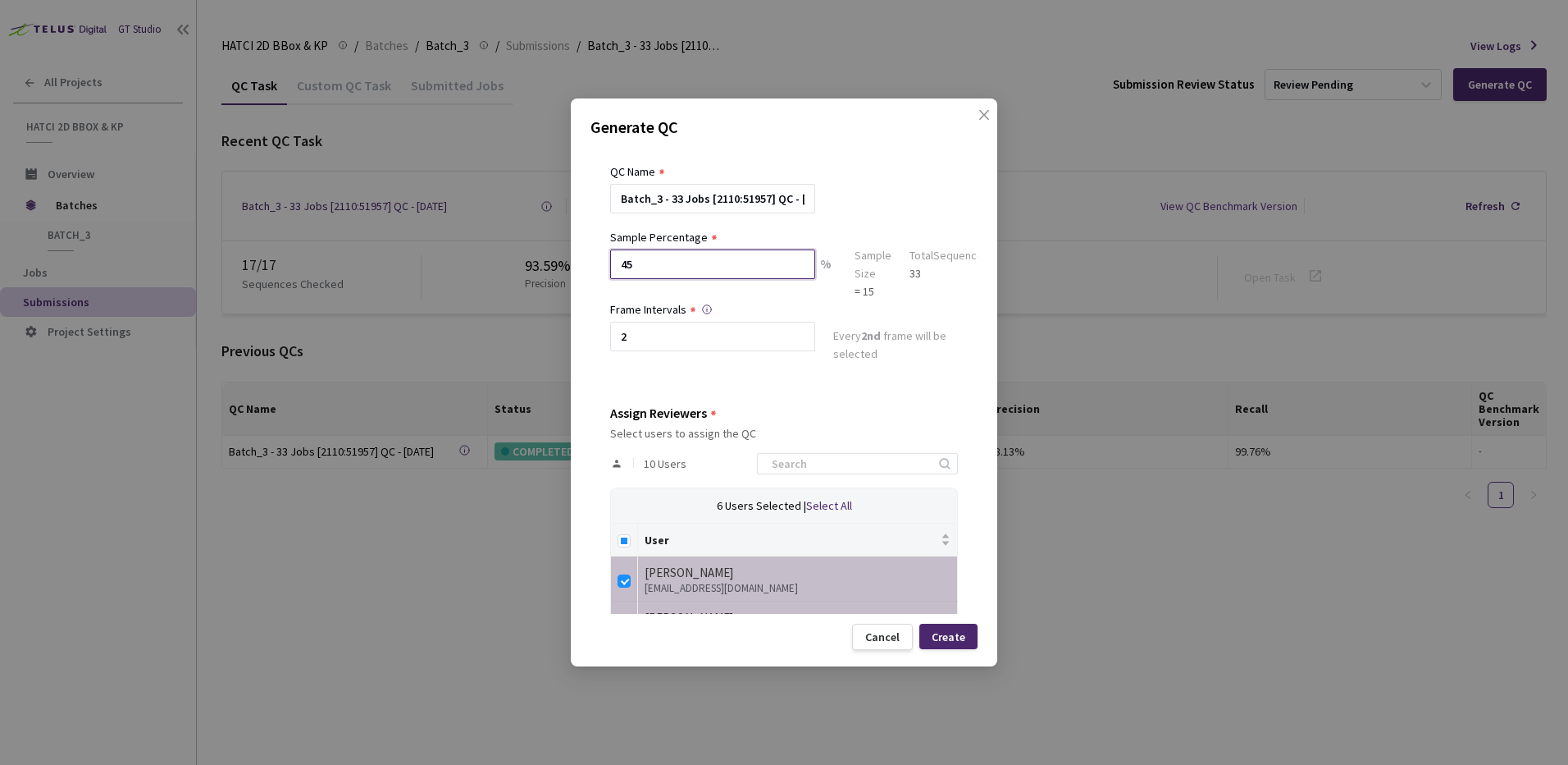
click at [686, 258] on input "45" at bounding box center [712, 264] width 205 height 30
type input "4"
click at [750, 250] on input "20" at bounding box center [712, 264] width 205 height 30
type input "2"
click at [681, 268] on input "28" at bounding box center [712, 264] width 205 height 30
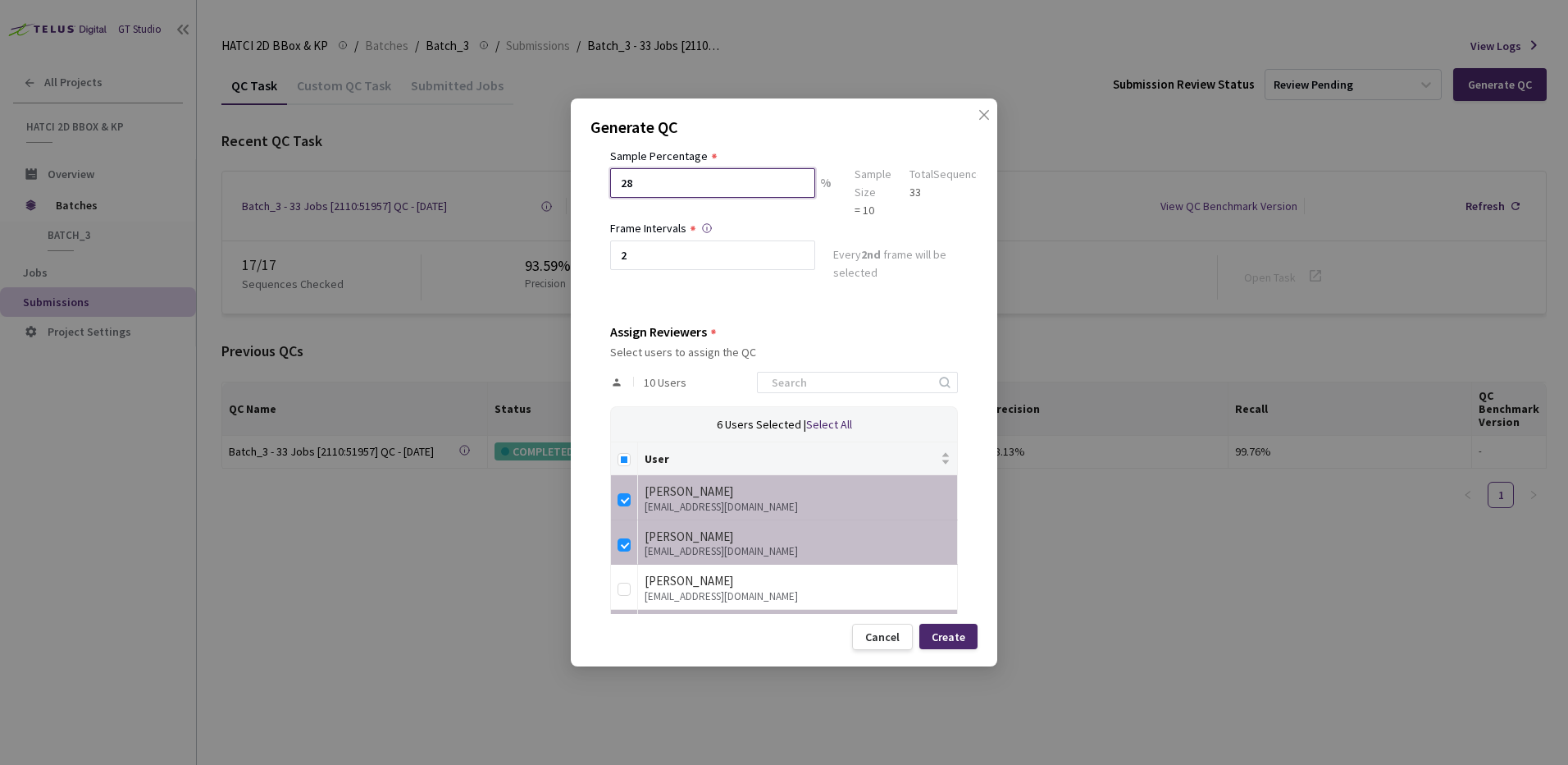
scroll to position [284, 0]
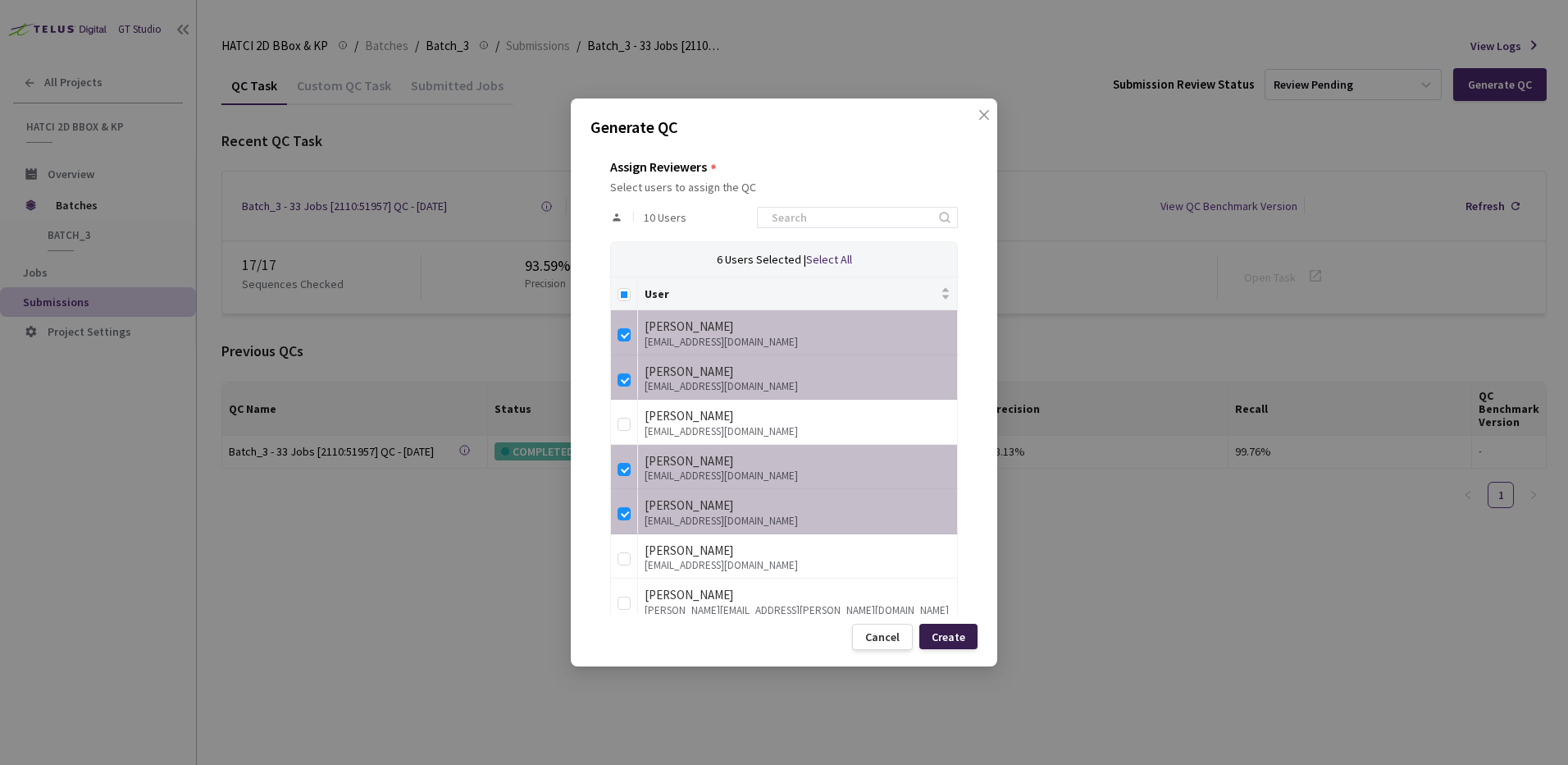
type input "28"
click at [972, 643] on div "Create" at bounding box center [948, 635] width 58 height 25
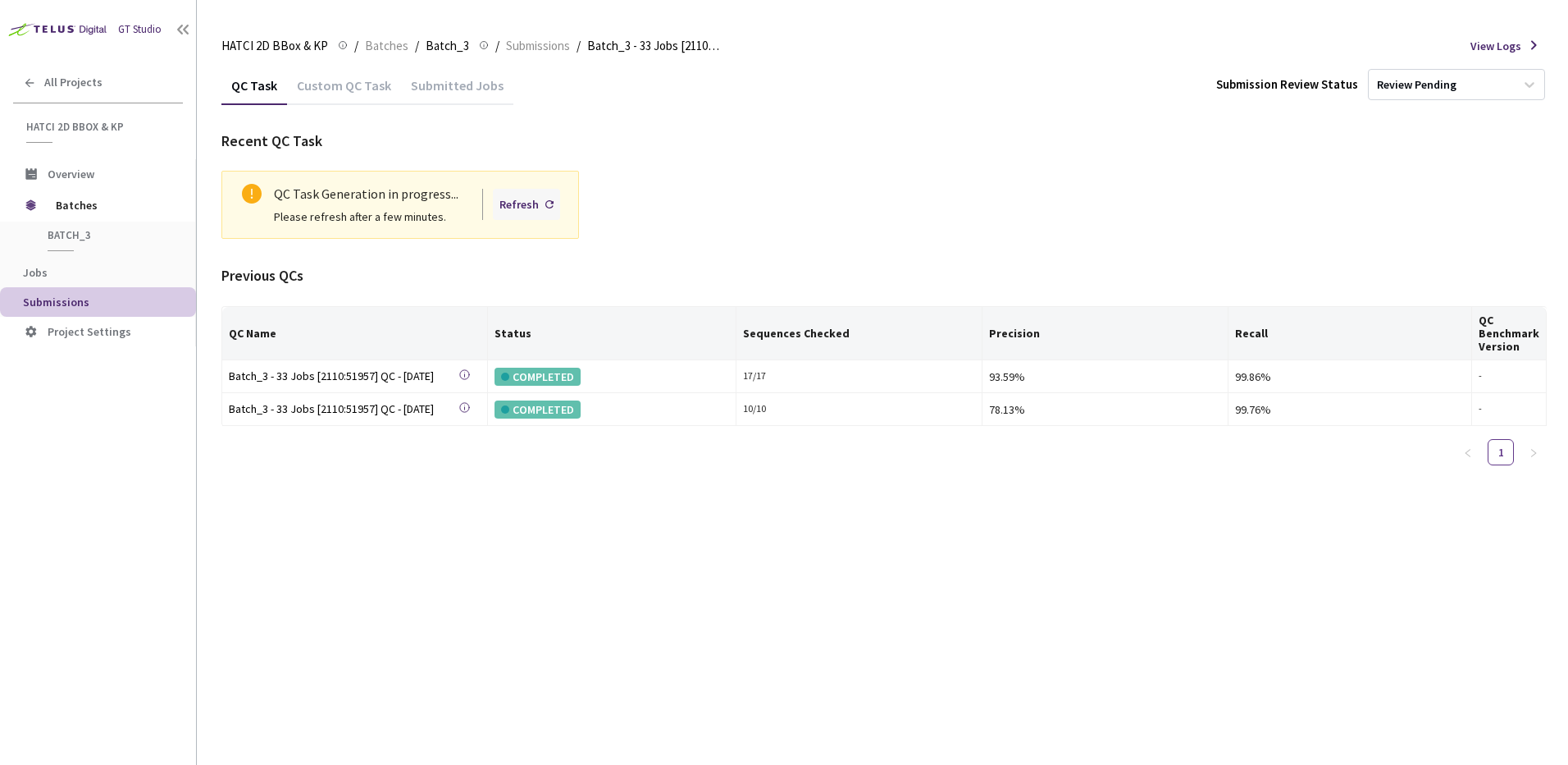
click at [510, 205] on div "Refresh" at bounding box center [518, 204] width 40 height 18
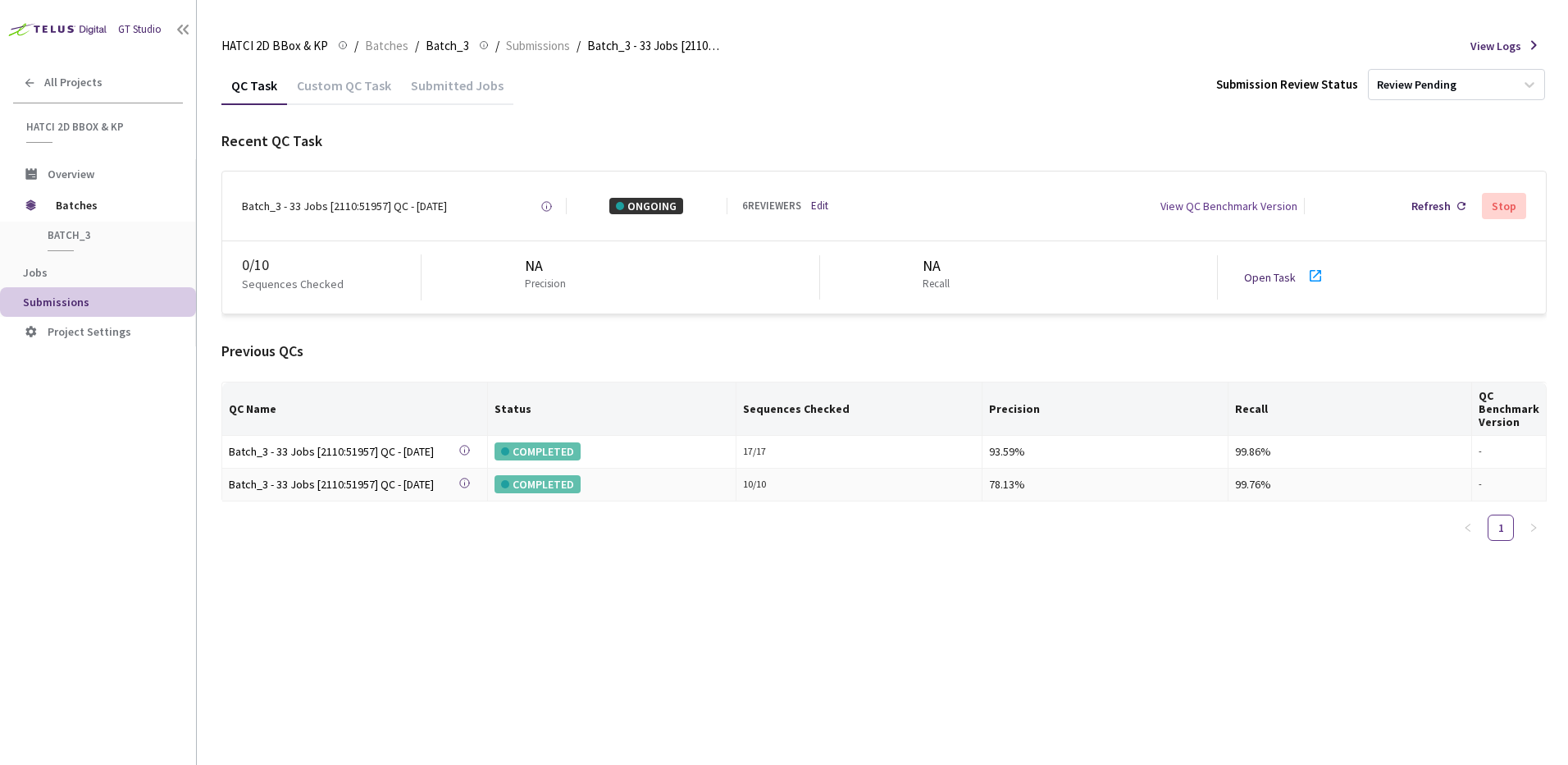
drag, startPoint x: 800, startPoint y: 571, endPoint x: 785, endPoint y: 579, distance: 17.0
click at [797, 572] on div "QC Task Custom QC Task Submitted Jobs Submission Review Status Review Pending R…" at bounding box center [884, 415] width 1325 height 699
drag, startPoint x: 437, startPoint y: 363, endPoint x: 541, endPoint y: 358, distance: 104.1
click at [437, 363] on div "Previous QCs QC Name Status Sequences Checked Precision Recall QC Benchmark Ver…" at bounding box center [884, 447] width 1325 height 213
click at [909, 743] on div "QC Task Custom QC Task Submitted Jobs Submission Review Status Review Pending R…" at bounding box center [884, 415] width 1325 height 699
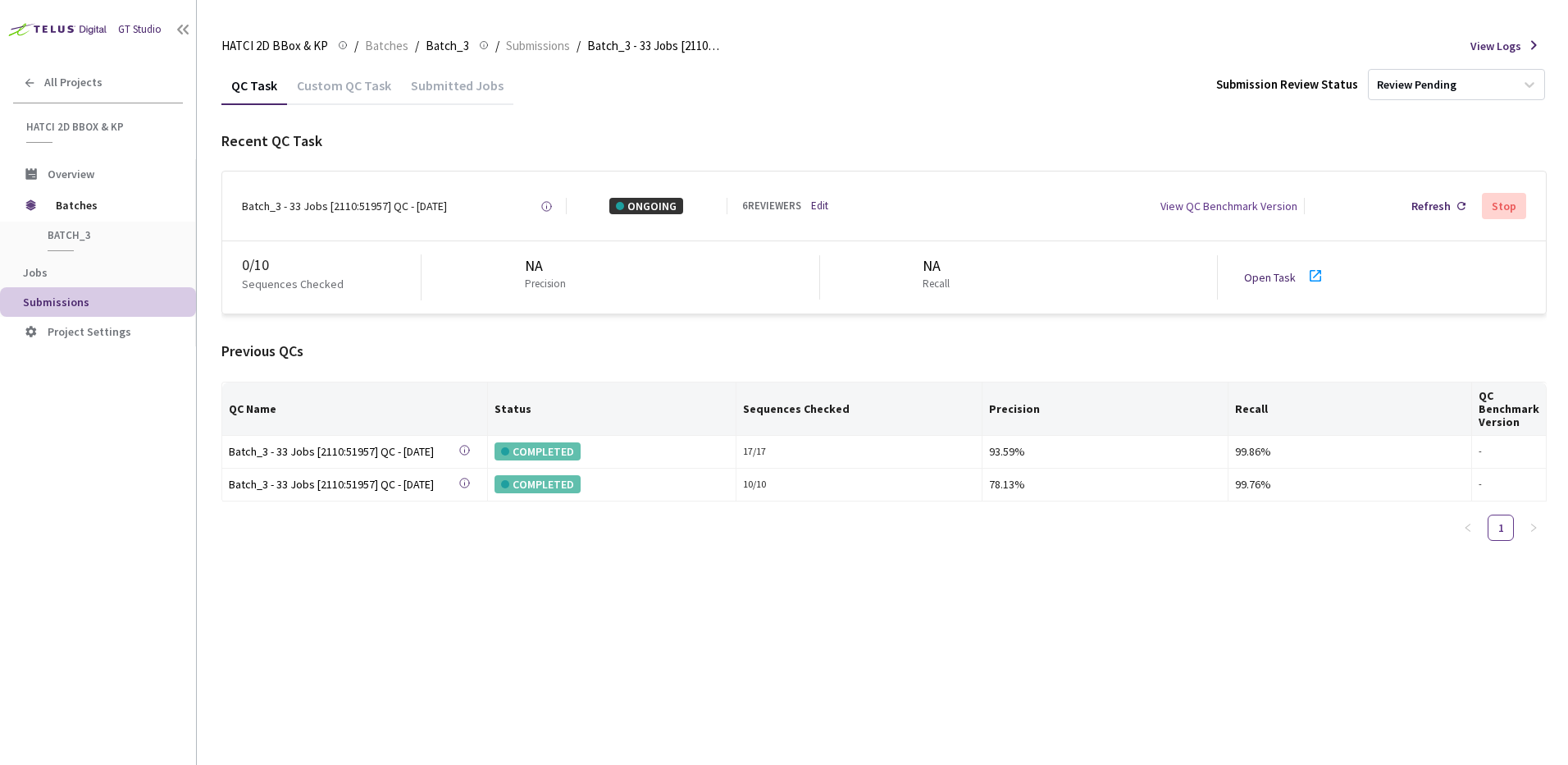
click at [988, 47] on div "HATCI 2D BBox & KP HATCI 2D BBox & KP / Batches / Batch_3 Batch_3 / Submissions…" at bounding box center [884, 45] width 1325 height 40
